Goal: Task Accomplishment & Management: Complete application form

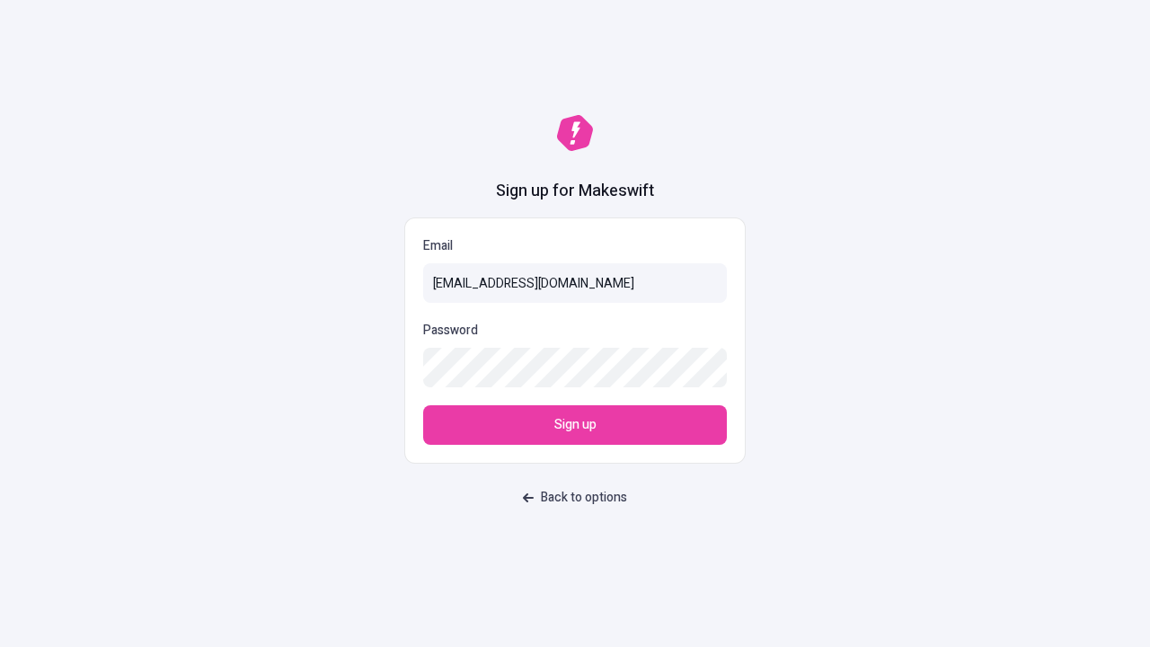
type input "sasha+test-ui+Amara.Ward94@makeswift.com"
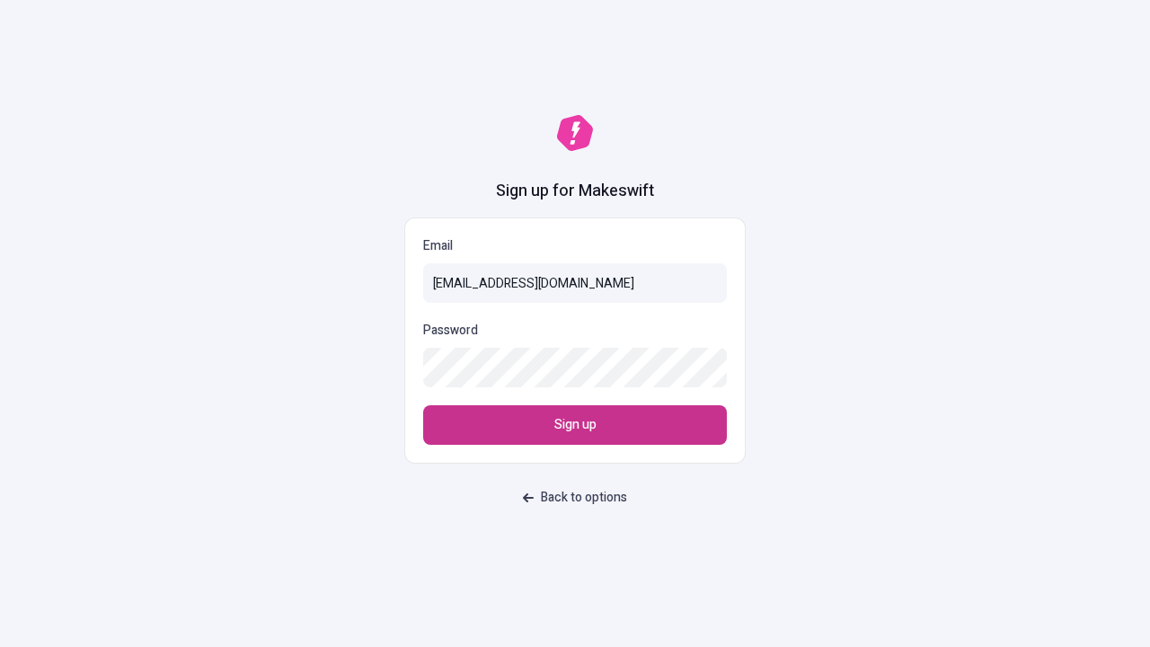
click at [575, 425] on span "Sign up" at bounding box center [575, 425] width 42 height 20
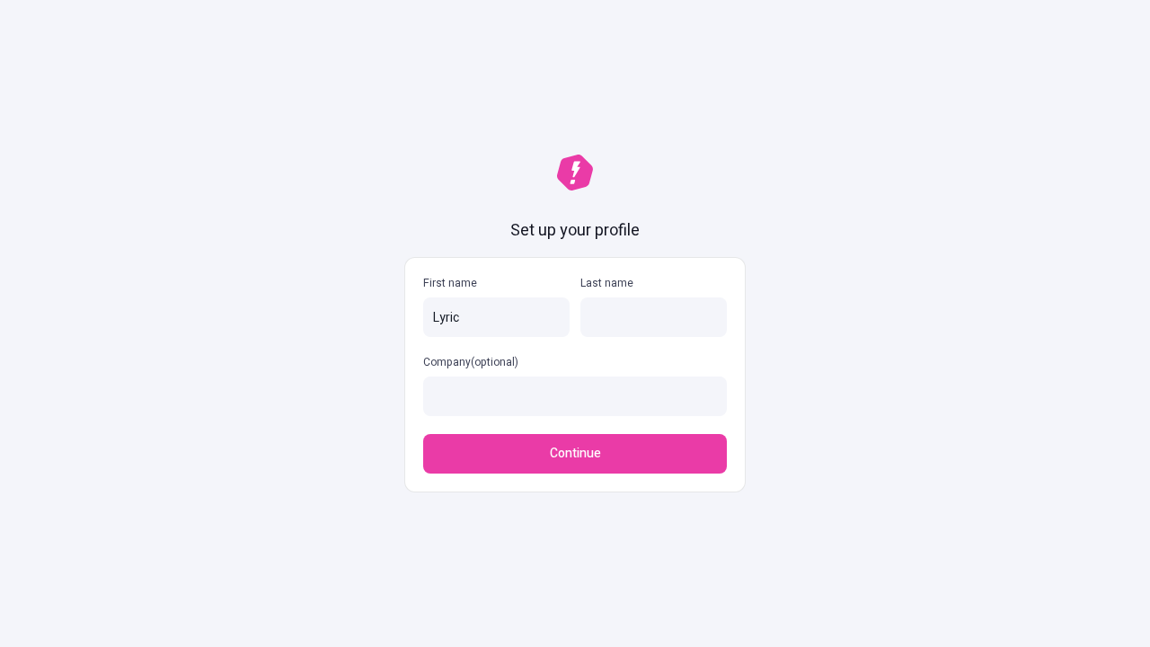
type input "Lyric"
type input "[PERSON_NAME]"
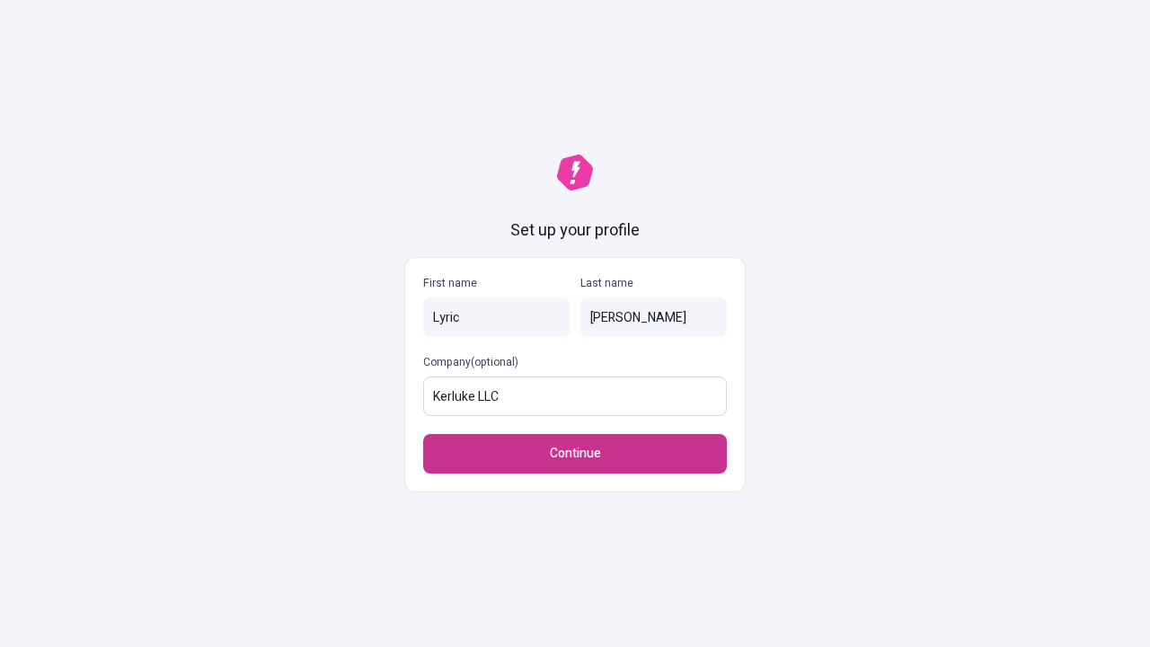
type input "Kerluke LLC"
click at [575, 454] on span "Continue" at bounding box center [575, 454] width 51 height 20
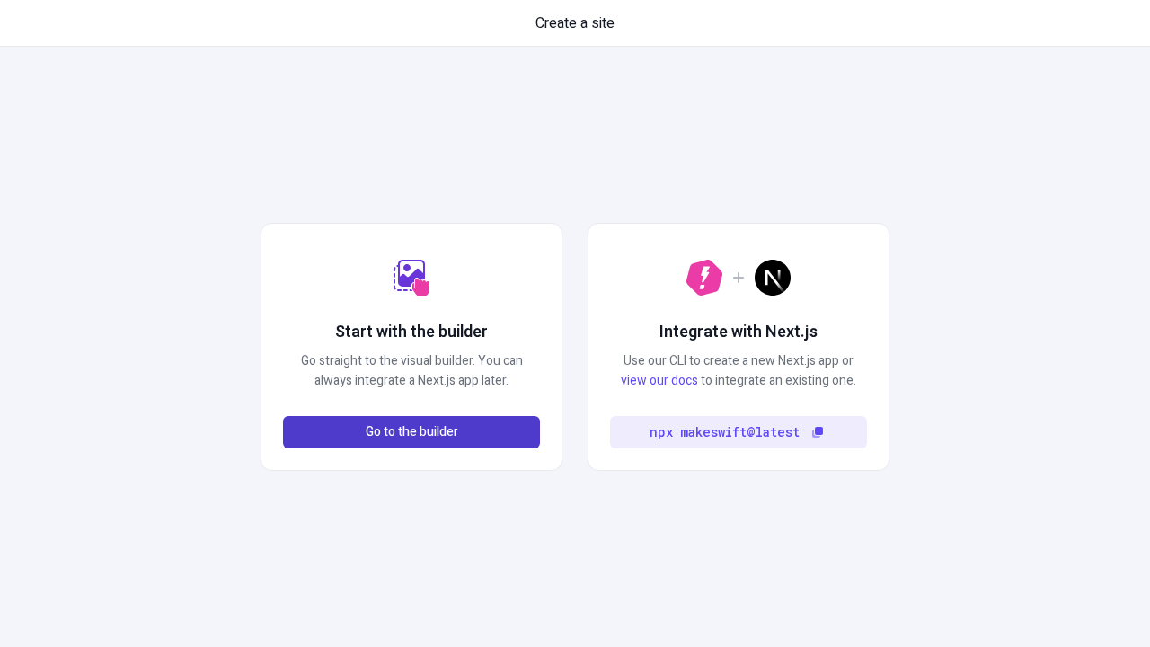
click at [412, 432] on span "Go to the builder" at bounding box center [412, 432] width 93 height 20
